Goal: Find specific page/section: Find specific page/section

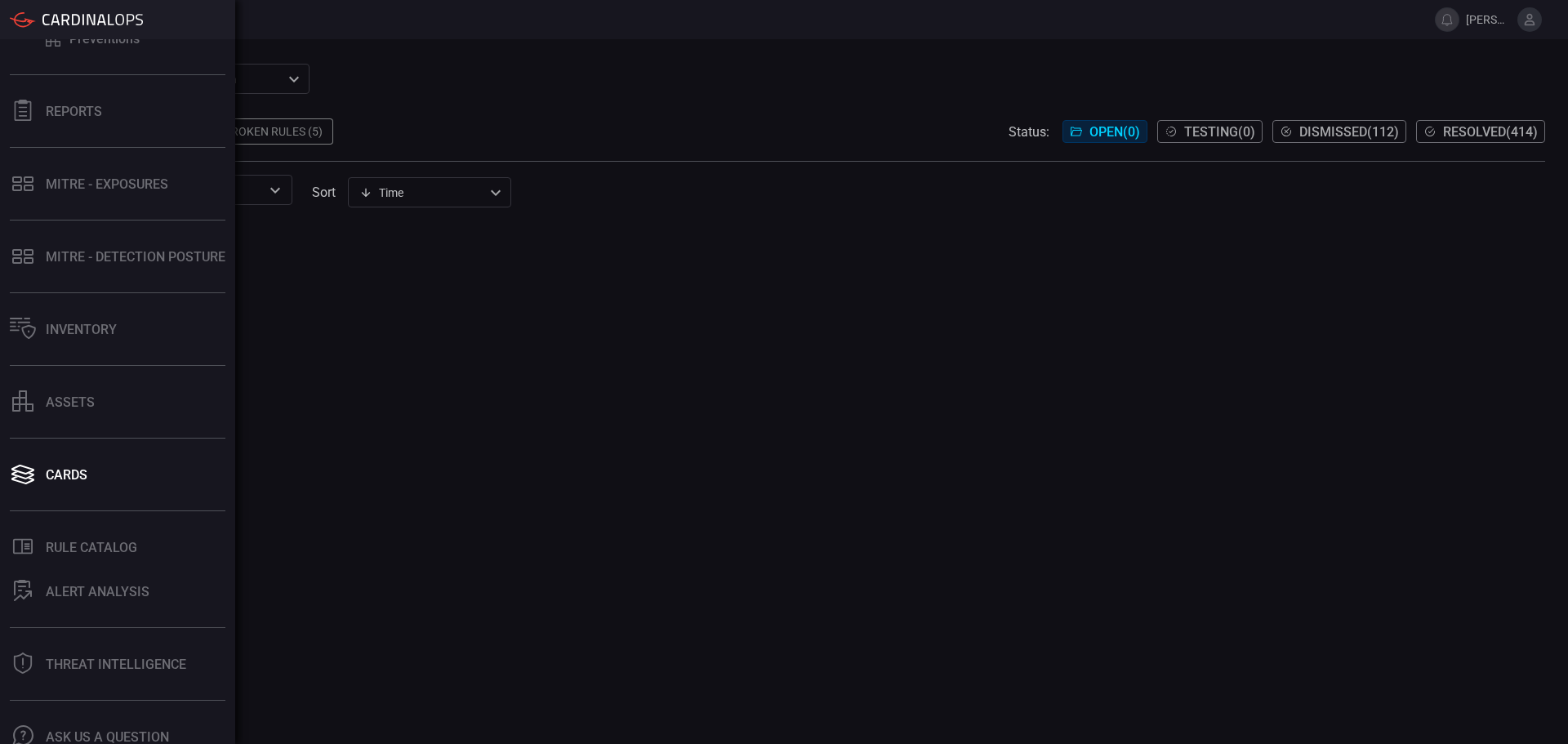
scroll to position [194, 0]
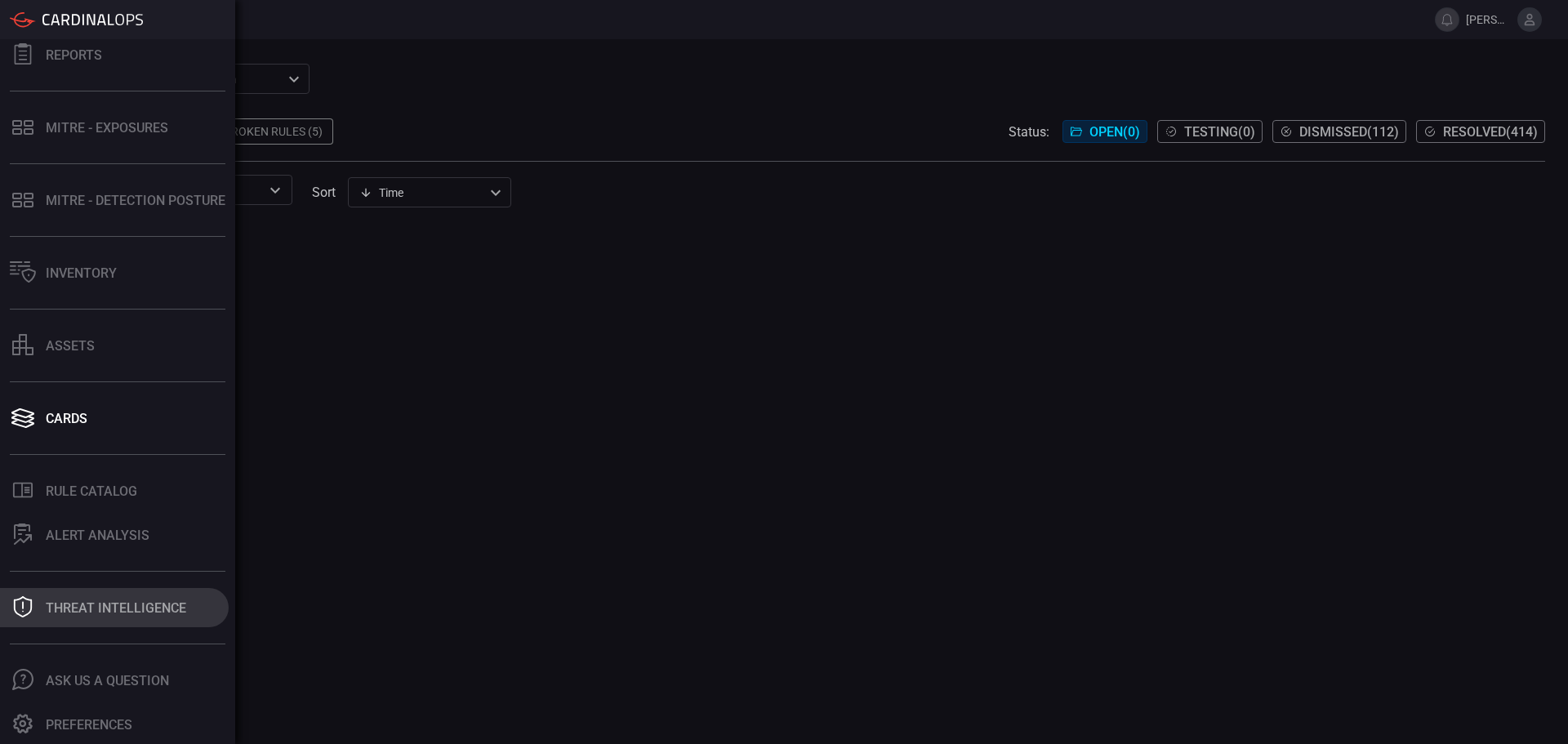
click at [160, 603] on div "Threat Intelligence" at bounding box center [115, 607] width 141 height 15
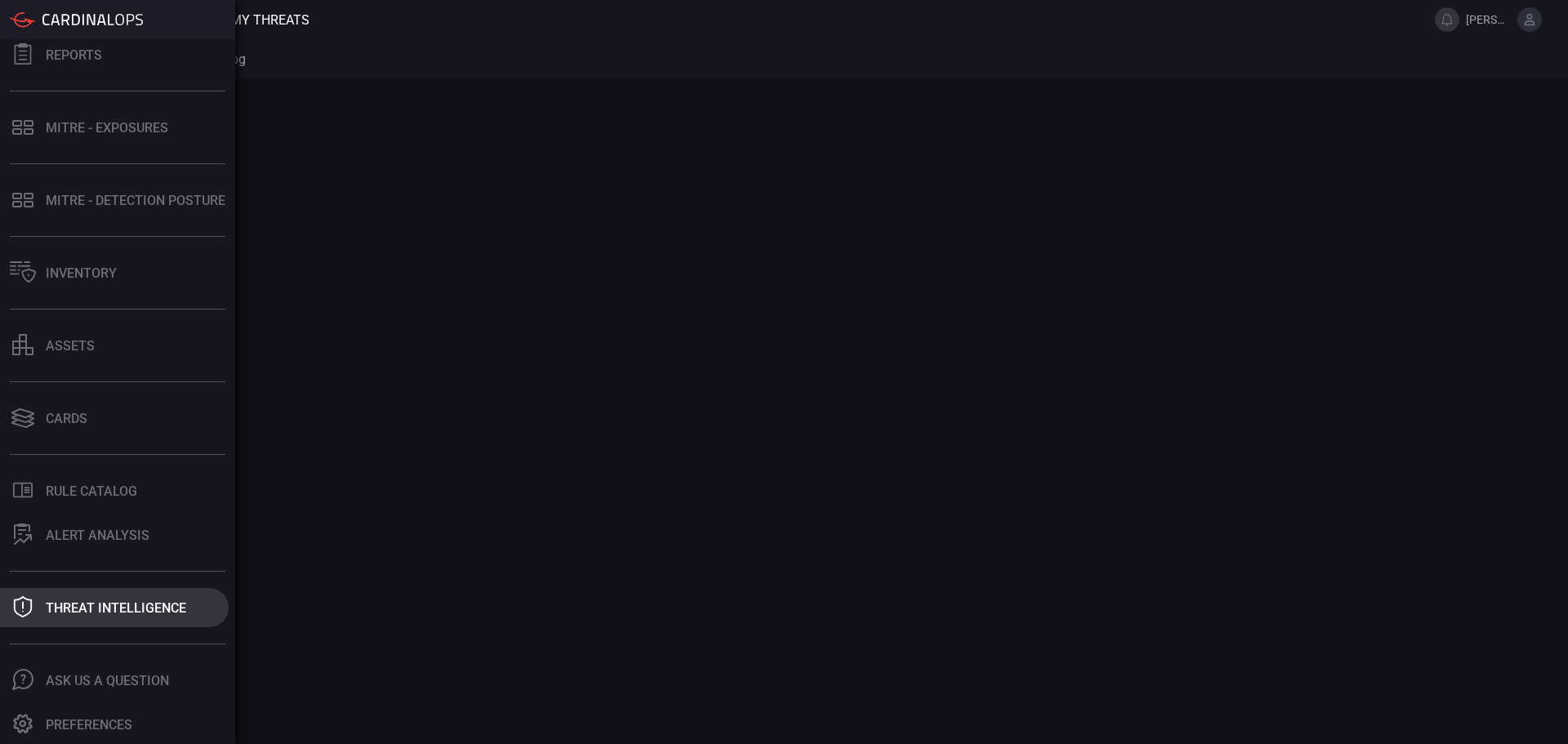
click at [70, 611] on div "Threat Intelligence" at bounding box center [115, 607] width 141 height 15
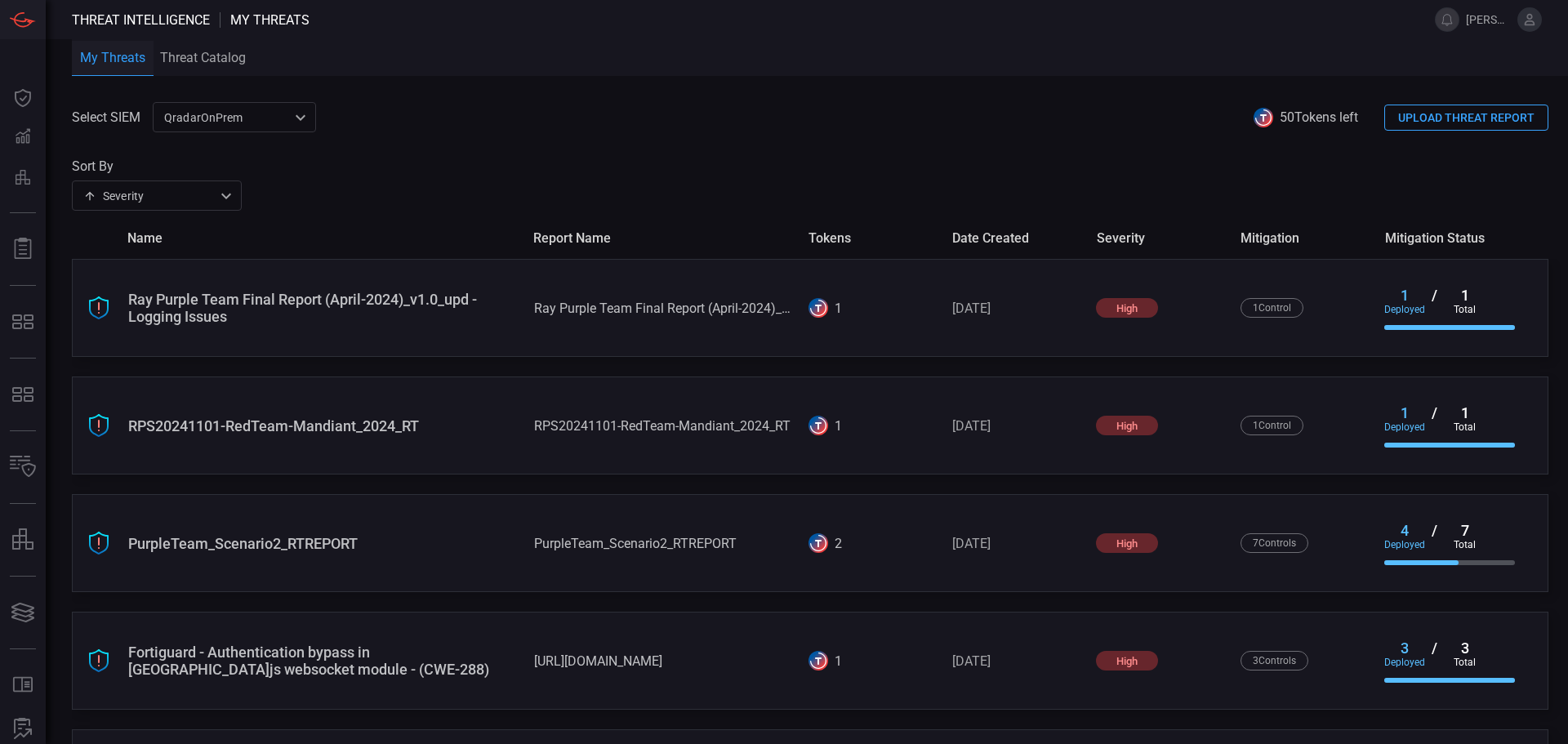
click at [1283, 113] on span "50 Tokens left" at bounding box center [1319, 117] width 78 height 15
click at [1310, 116] on span "50 Tokens left" at bounding box center [1319, 117] width 78 height 15
